Goal: Transaction & Acquisition: Purchase product/service

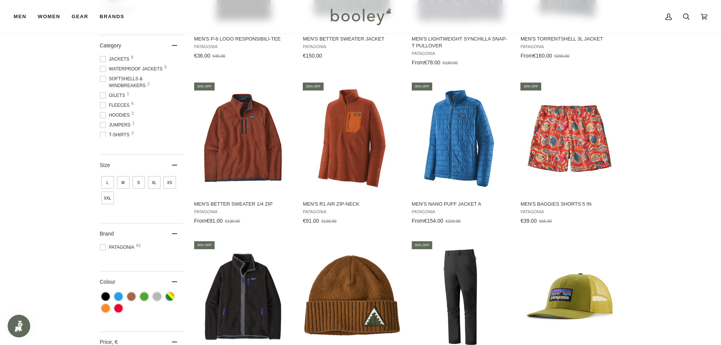
click at [127, 57] on span "Jackets 8" at bounding box center [116, 59] width 32 height 7
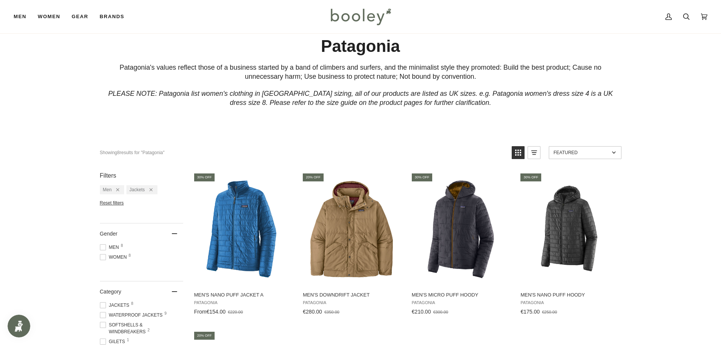
scroll to position [50, 0]
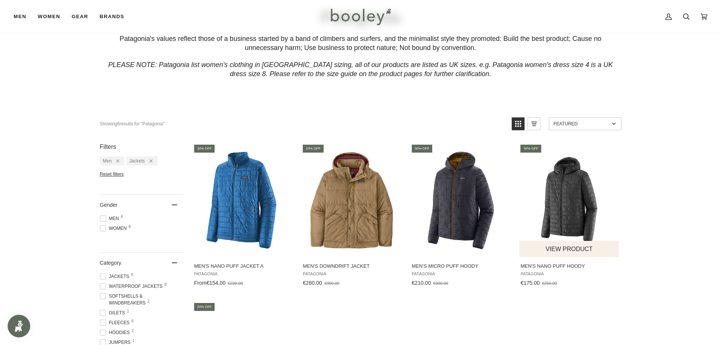
click at [571, 201] on img "Men's Nano Puff Hoody" at bounding box center [569, 200] width 100 height 100
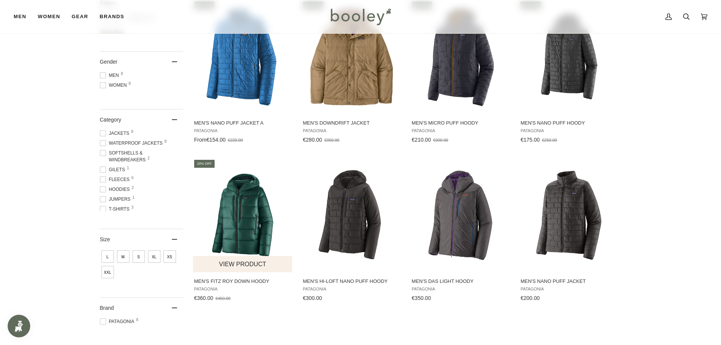
scroll to position [202, 0]
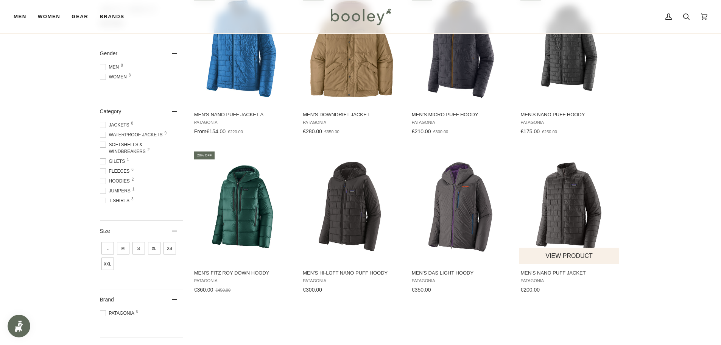
click at [572, 198] on img "Men's Nano Puff Jacket" at bounding box center [569, 207] width 100 height 100
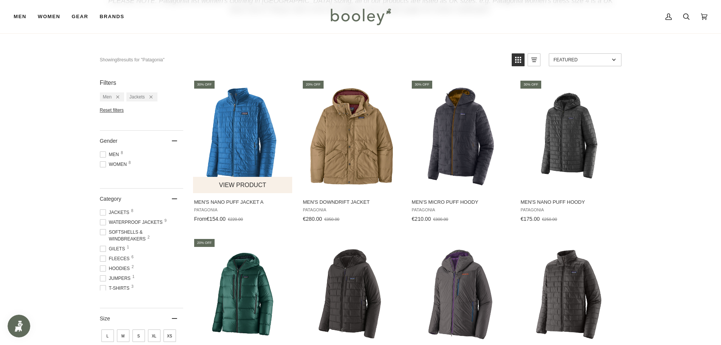
scroll to position [114, 0]
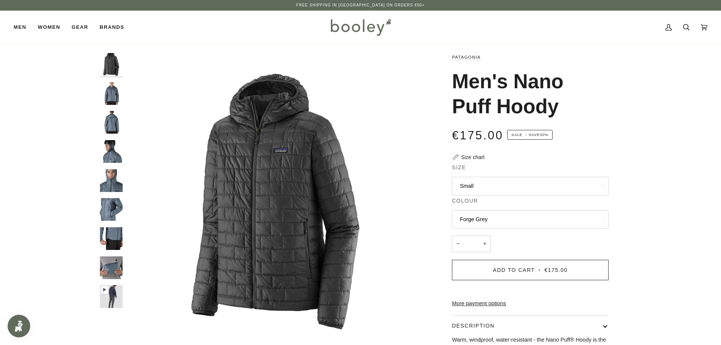
click at [483, 189] on button "Small" at bounding box center [530, 186] width 157 height 19
click at [432, 211] on div "Patagonia Men's Nano Puff Hoody €175.00 Sale • Save 30% Size chart Size Small S…" at bounding box center [524, 252] width 196 height 399
drag, startPoint x: 116, startPoint y: 71, endPoint x: 113, endPoint y: 66, distance: 5.7
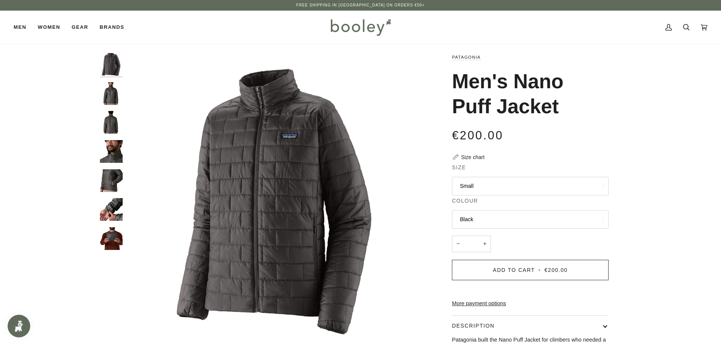
click at [479, 184] on button "Small" at bounding box center [530, 186] width 157 height 19
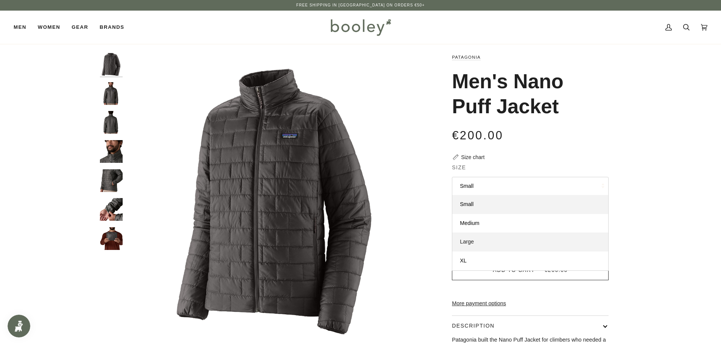
click at [489, 237] on link "Large" at bounding box center [530, 241] width 156 height 19
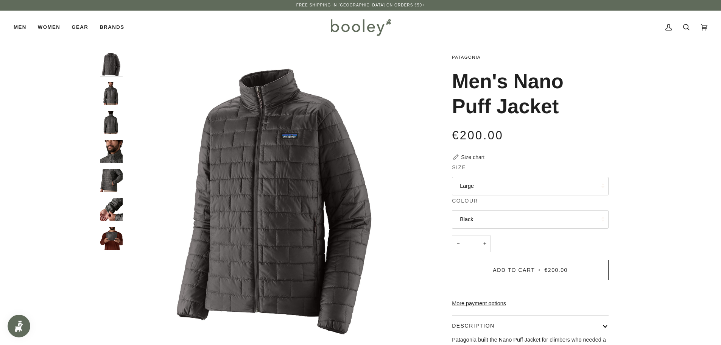
click at [112, 89] on img "Patagonia Men's Nano Puff Jacket - Booley Galway" at bounding box center [111, 93] width 23 height 23
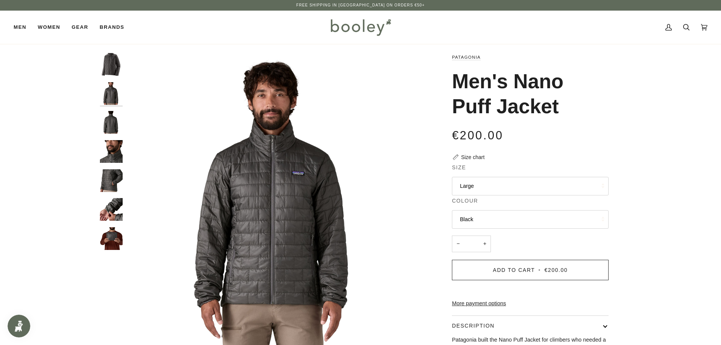
click at [112, 112] on img "Patagonia Men's Nano Puff Jacket - Booley Galway" at bounding box center [111, 122] width 23 height 23
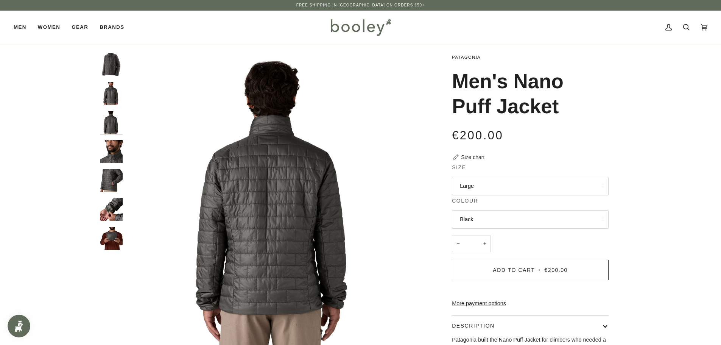
click at [111, 150] on img "Patagonia Men's Nano Puff Jacket - Booley Galway" at bounding box center [111, 151] width 23 height 23
